Goal: Navigation & Orientation: Find specific page/section

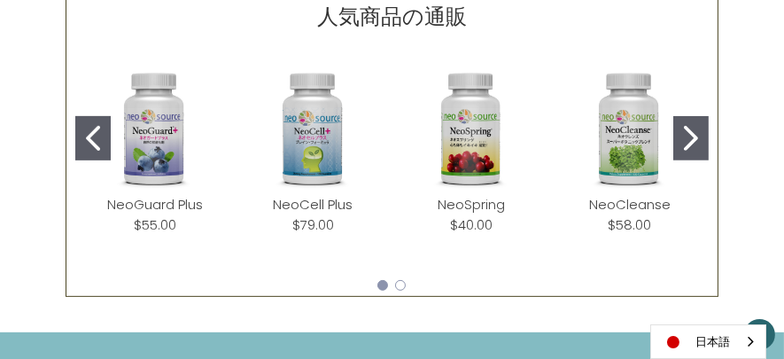
scroll to position [842, 0]
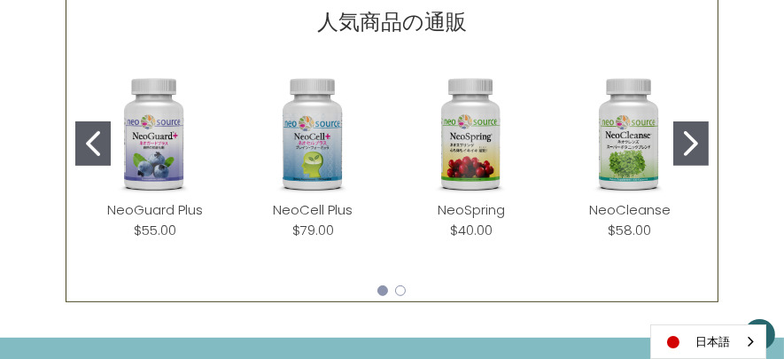
click at [626, 145] on icon "Go to slide 2" at bounding box center [691, 143] width 14 height 25
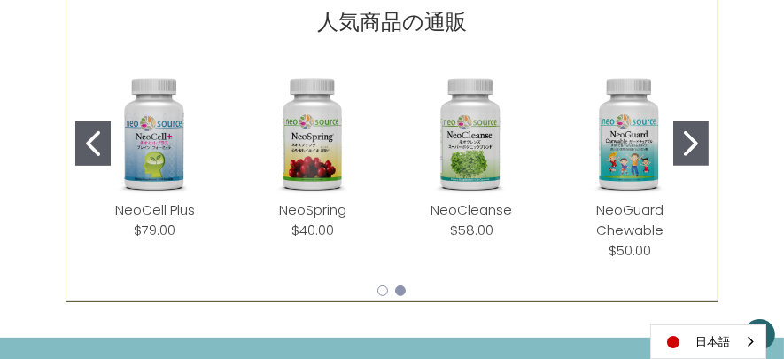
click at [626, 143] on icon "Go to slide 2" at bounding box center [691, 143] width 14 height 25
click at [626, 142] on icon "Go to slide 2" at bounding box center [691, 143] width 14 height 25
click at [93, 141] on icon "Go to slide 1" at bounding box center [93, 143] width 14 height 25
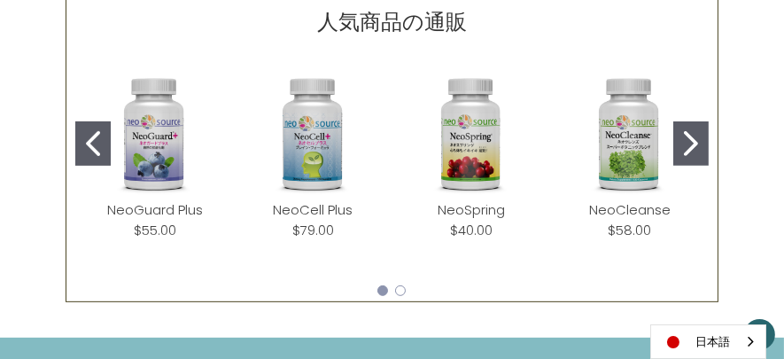
click at [93, 141] on icon "Go to slide 1" at bounding box center [93, 143] width 14 height 25
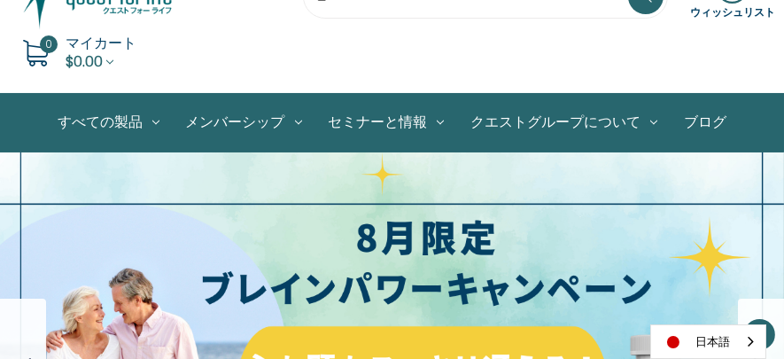
scroll to position [0, 0]
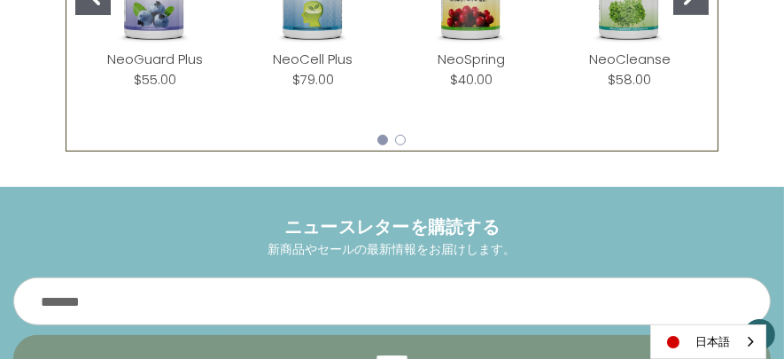
scroll to position [975, 0]
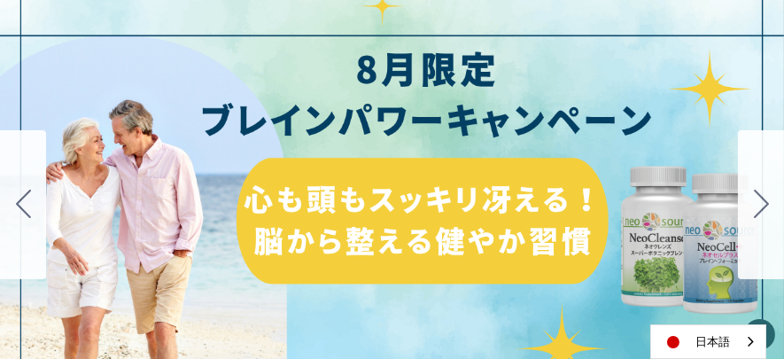
scroll to position [266, 0]
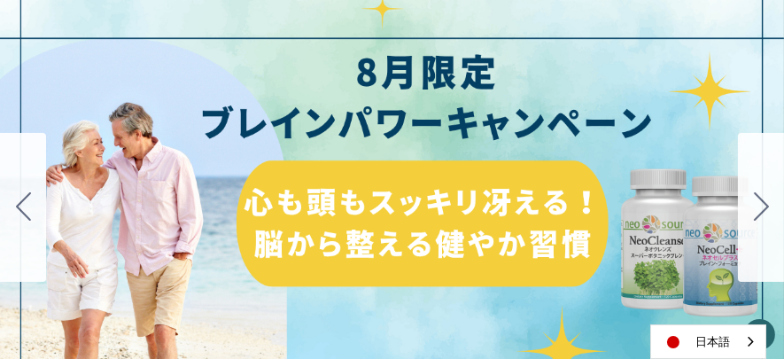
click at [410, 198] on div "細胞プロテクトセット 通常188ドル セール価格160ドル $28 OFF 2025年4月1日～4月30日 12月１日〜23日 販売中" at bounding box center [392, 207] width 784 height 443
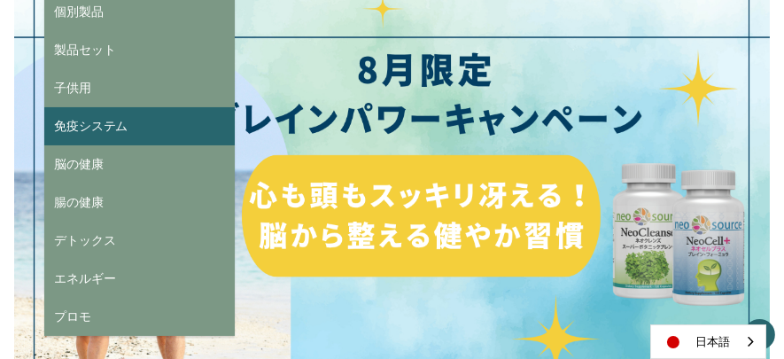
scroll to position [324, 0]
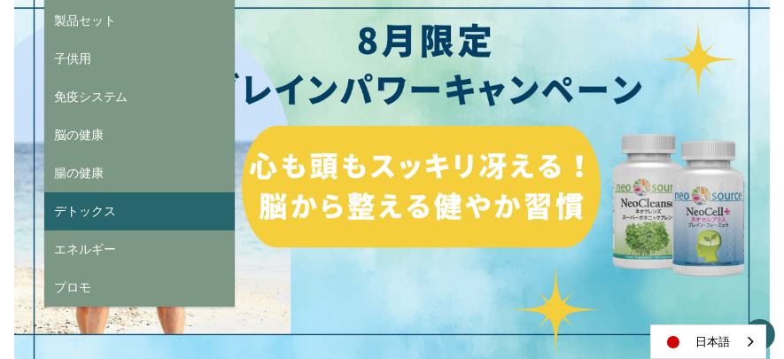
click at [124, 212] on link "デトックス" at bounding box center [139, 211] width 190 height 38
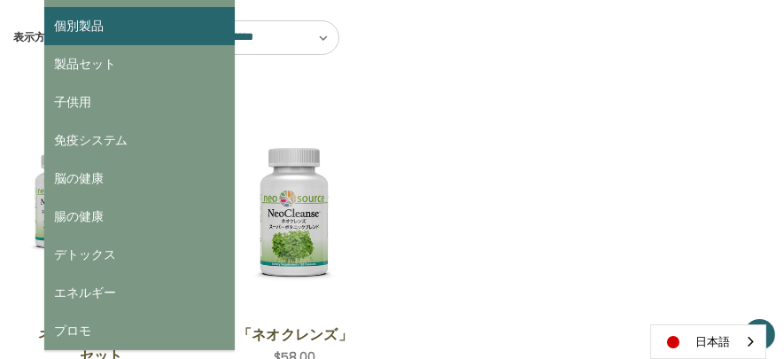
scroll to position [295, 0]
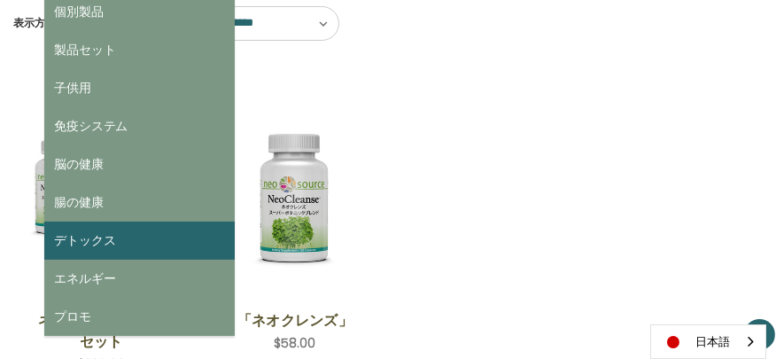
click at [112, 242] on link "デトックス" at bounding box center [139, 240] width 190 height 38
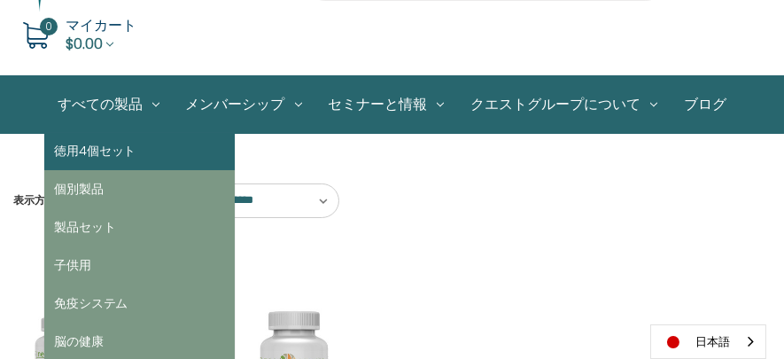
scroll to position [147, 0]
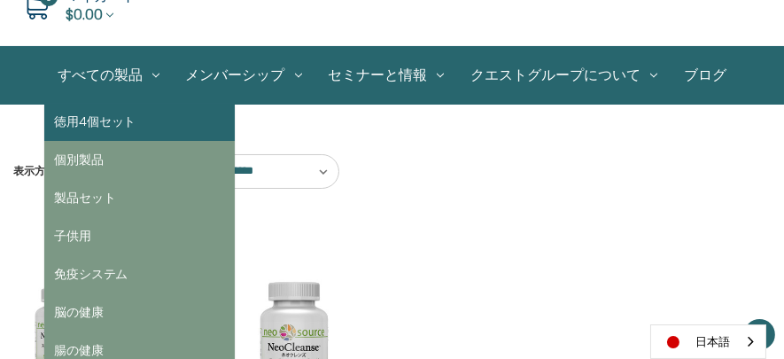
click at [131, 124] on link "徳用4個セット" at bounding box center [139, 123] width 190 height 38
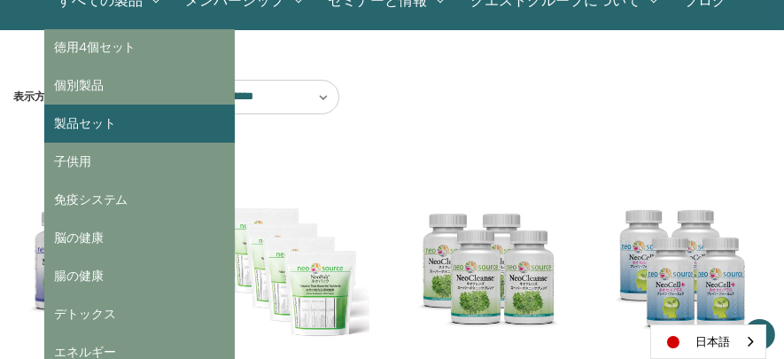
scroll to position [236, 0]
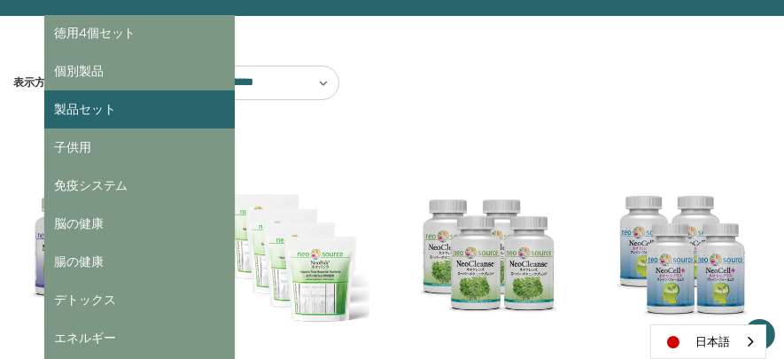
click at [136, 113] on link "製品セット" at bounding box center [139, 109] width 190 height 38
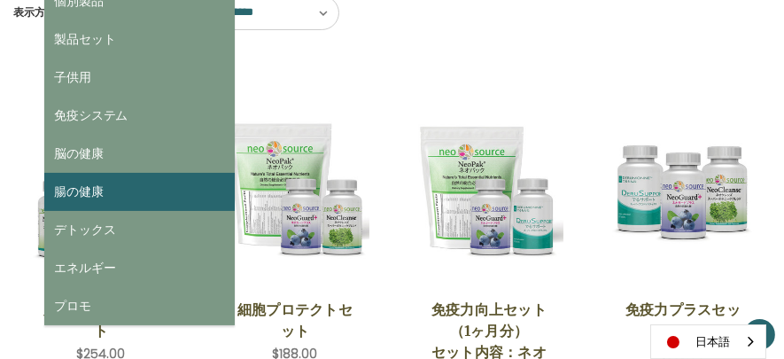
scroll to position [324, 0]
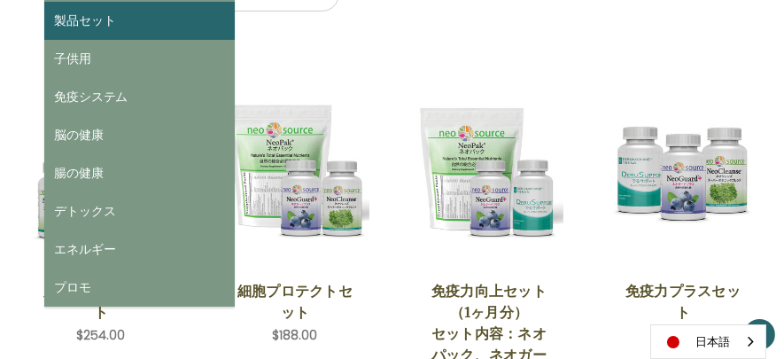
click at [89, 27] on link "製品セット" at bounding box center [139, 21] width 190 height 38
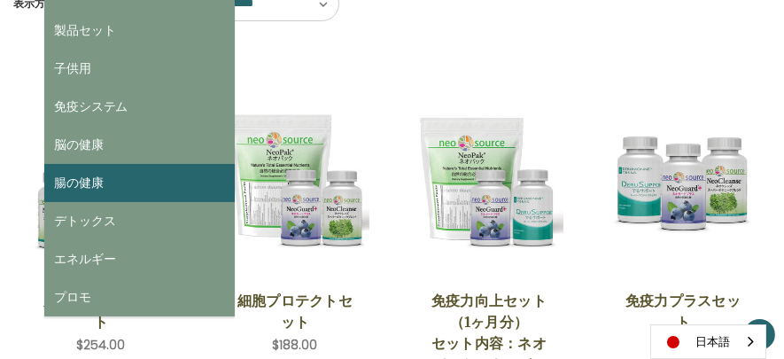
scroll to position [324, 0]
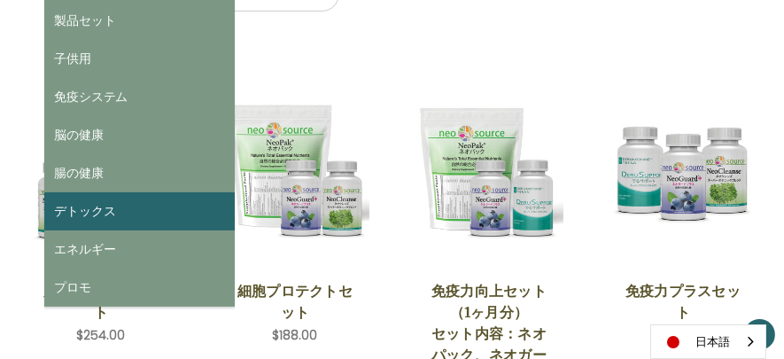
click at [136, 216] on link "デトックス" at bounding box center [139, 211] width 190 height 38
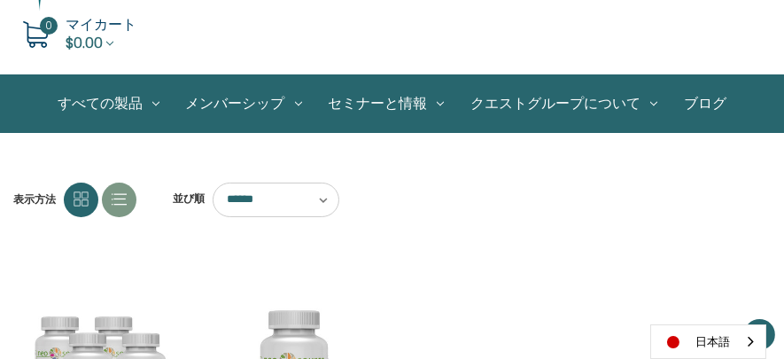
scroll to position [118, 0]
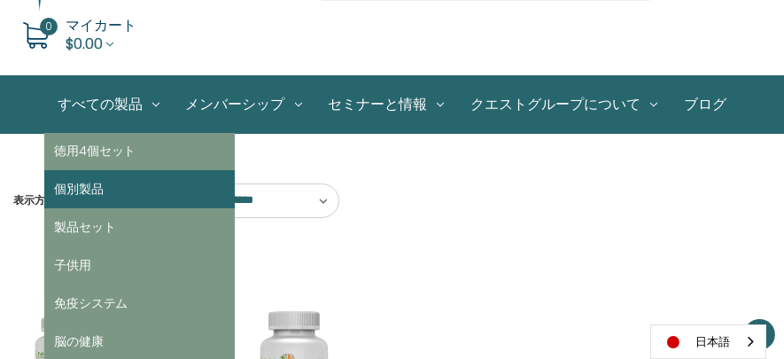
click at [96, 186] on link "個別製品" at bounding box center [139, 189] width 190 height 38
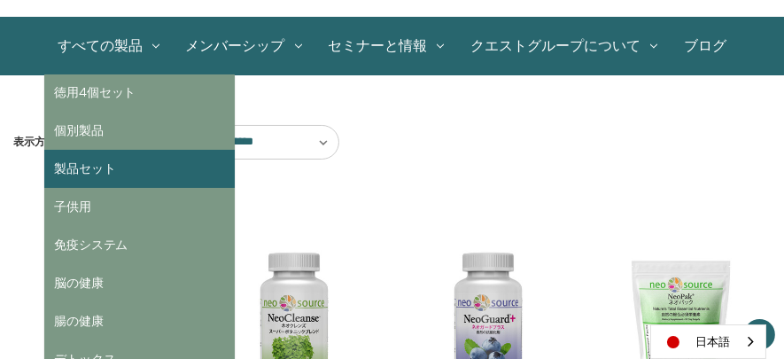
scroll to position [236, 0]
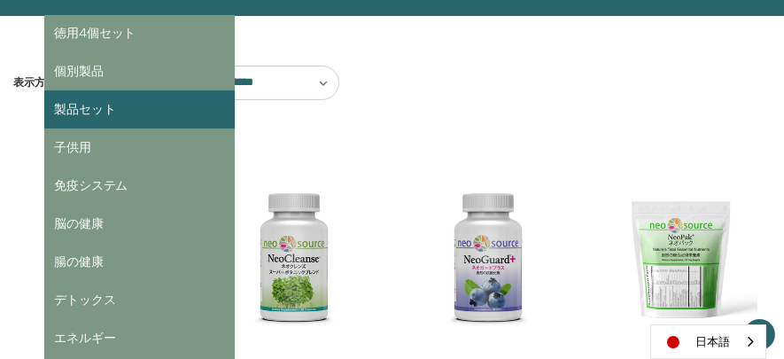
click at [113, 123] on link "製品セット" at bounding box center [139, 109] width 190 height 38
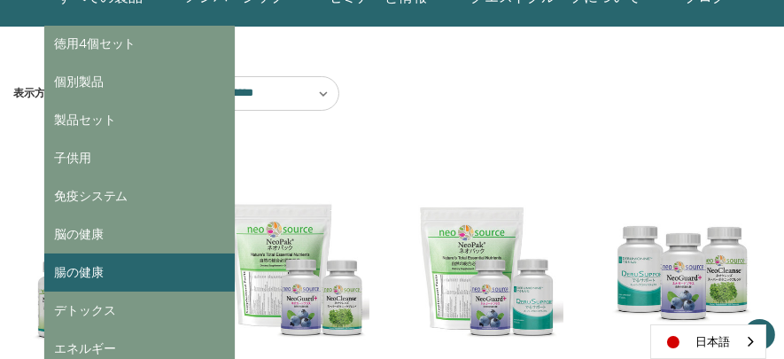
scroll to position [236, 0]
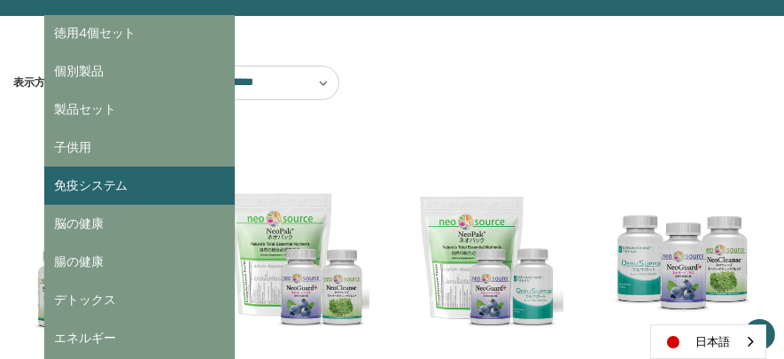
click at [137, 187] on link "免疫システム" at bounding box center [139, 186] width 190 height 38
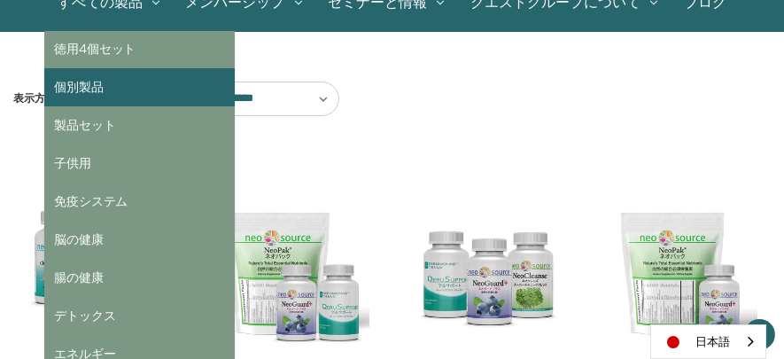
scroll to position [236, 0]
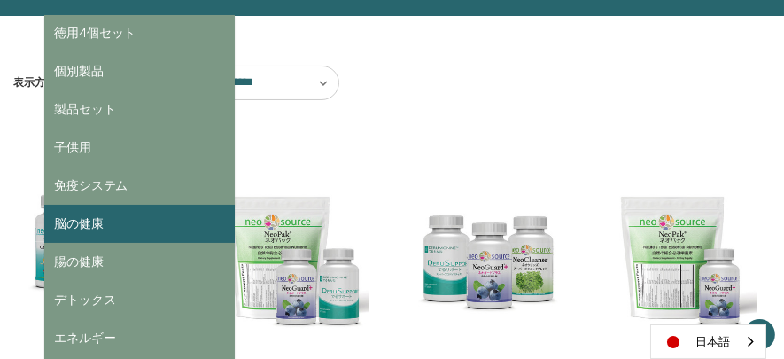
click at [82, 223] on link "脳の健康" at bounding box center [139, 224] width 190 height 38
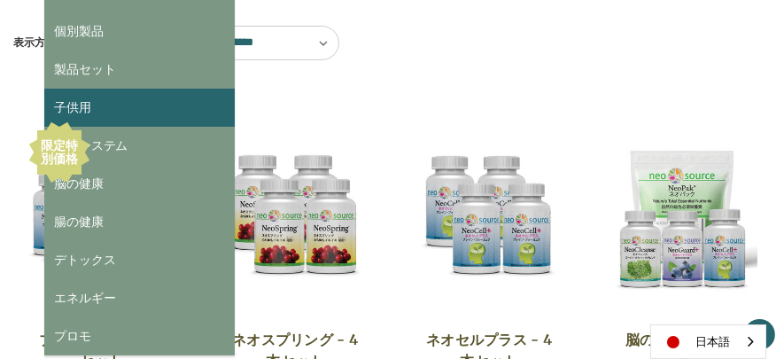
scroll to position [295, 0]
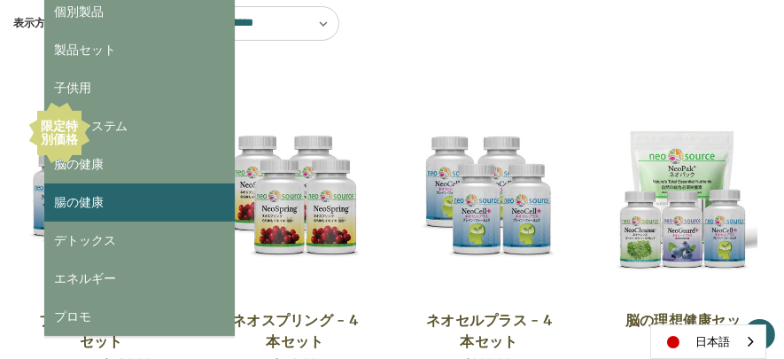
click at [110, 200] on link "腸の健康" at bounding box center [139, 202] width 190 height 38
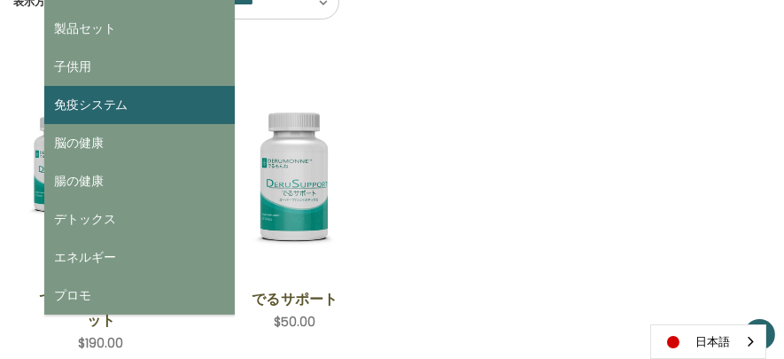
scroll to position [324, 0]
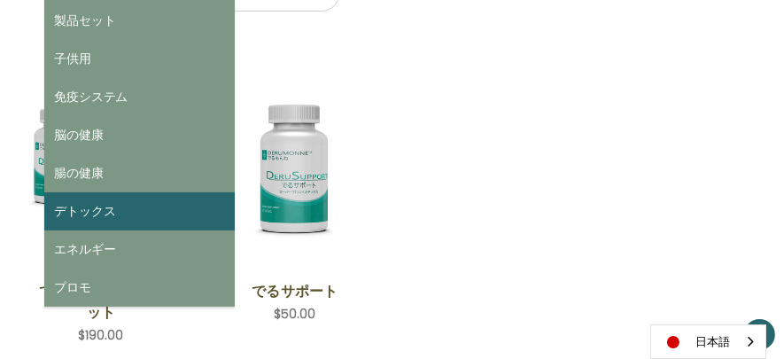
click at [141, 198] on link "デトックス" at bounding box center [139, 211] width 190 height 38
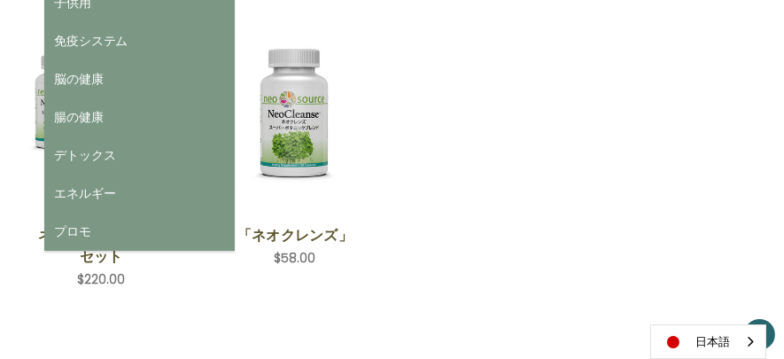
scroll to position [413, 0]
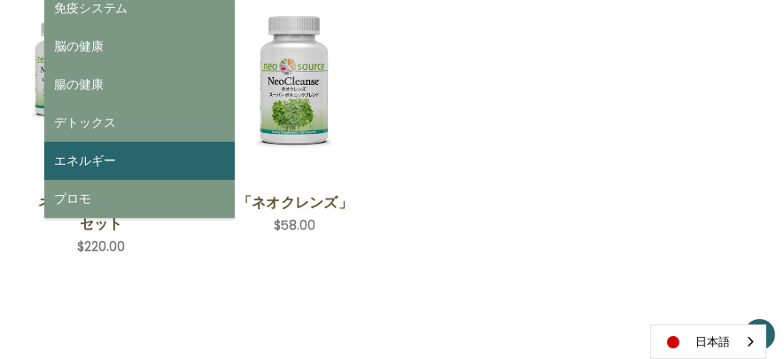
click at [134, 165] on link "エネルギー" at bounding box center [139, 161] width 190 height 38
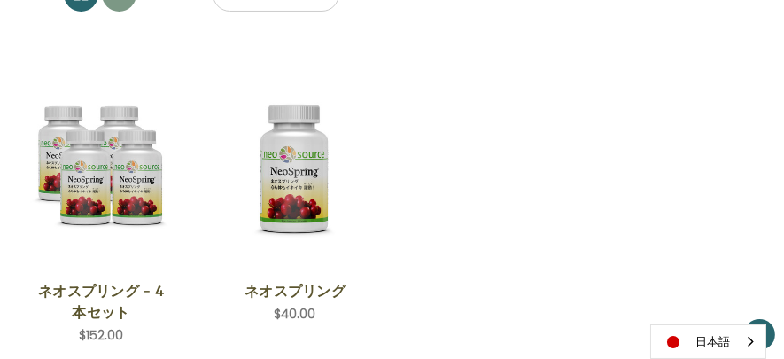
scroll to position [324, 0]
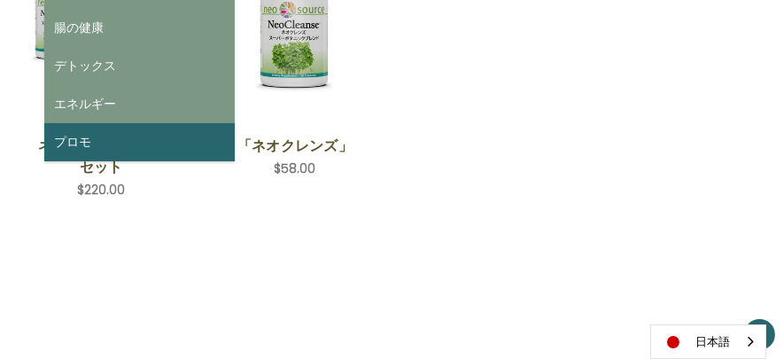
scroll to position [472, 0]
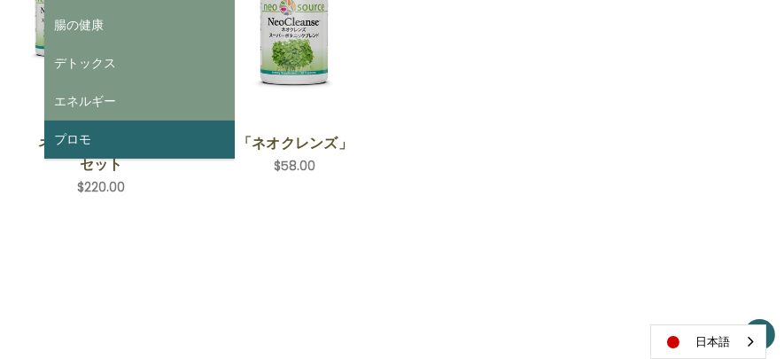
click at [124, 144] on link "プロモ" at bounding box center [139, 139] width 190 height 38
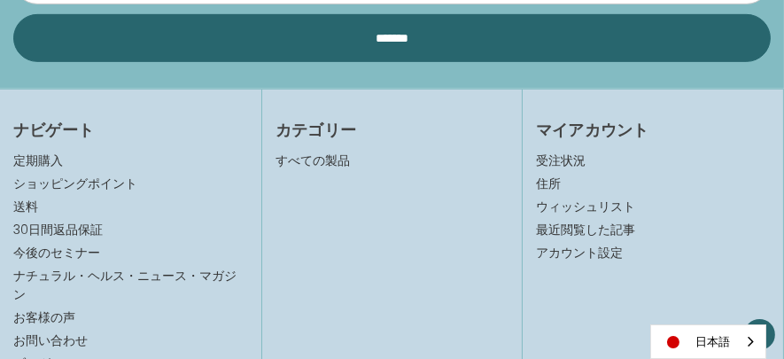
scroll to position [1033, 0]
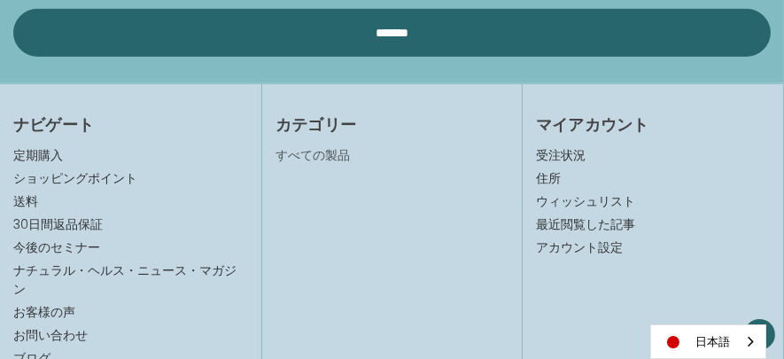
click at [330, 152] on link "すべての製品" at bounding box center [313, 155] width 74 height 18
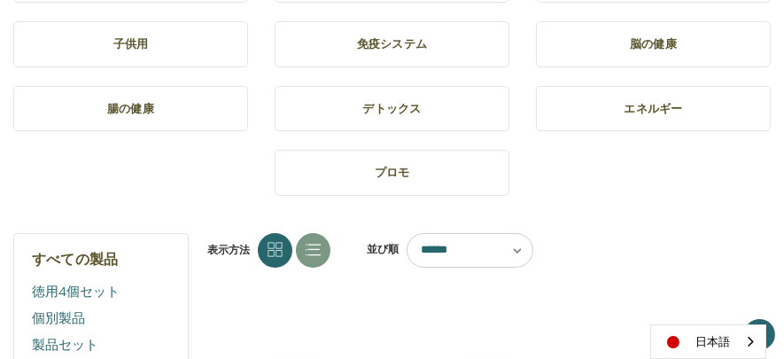
scroll to position [324, 0]
